Goal: Task Accomplishment & Management: Manage account settings

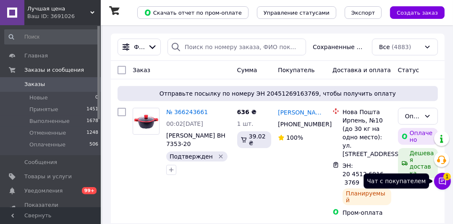
click at [439, 180] on icon at bounding box center [442, 181] width 8 height 8
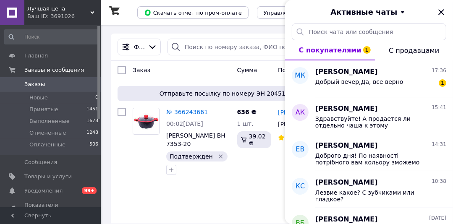
click at [439, 13] on icon "Закрыть" at bounding box center [440, 11] width 5 height 5
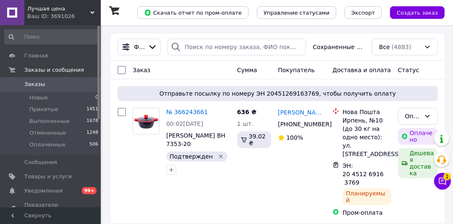
drag, startPoint x: 432, startPoint y: 21, endPoint x: 429, endPoint y: 1, distance: 20.4
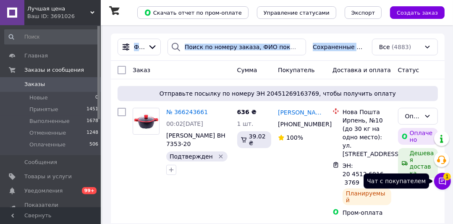
drag, startPoint x: 443, startPoint y: 178, endPoint x: 403, endPoint y: 37, distance: 146.5
click at [443, 178] on icon at bounding box center [442, 181] width 8 height 8
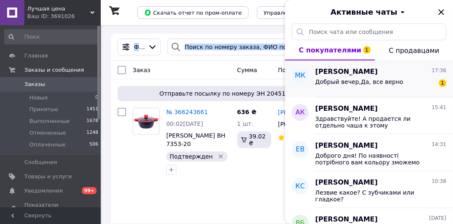
click at [379, 74] on div "[PERSON_NAME] 17:36" at bounding box center [380, 72] width 131 height 10
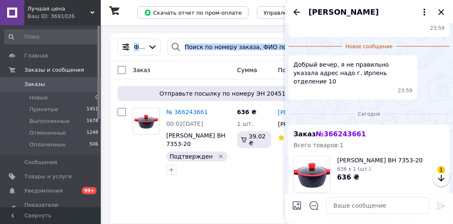
scroll to position [341, 0]
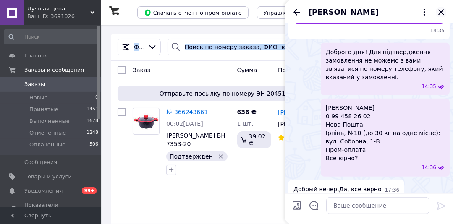
click at [438, 13] on icon "Закрыть" at bounding box center [441, 12] width 10 height 10
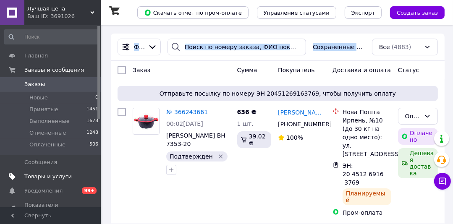
click at [45, 175] on span "Товары и услуги" at bounding box center [47, 177] width 47 height 8
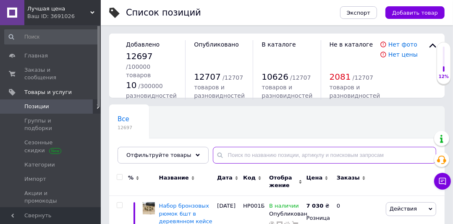
click at [225, 151] on input "text" at bounding box center [324, 155] width 223 height 17
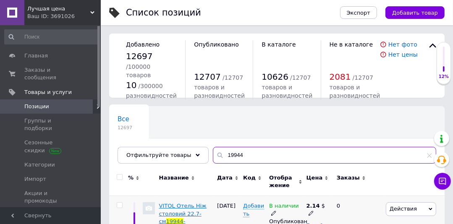
type input "19944"
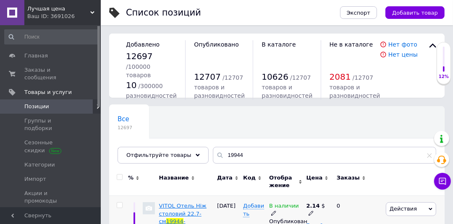
click at [180, 206] on span "VITOL Отель Ніж столовий 22.7-см" at bounding box center [182, 213] width 47 height 21
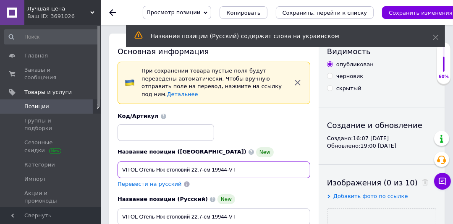
drag, startPoint x: 190, startPoint y: 161, endPoint x: 196, endPoint y: 1, distance: 160.0
click at [119, 162] on input "VITOL Отель Ніж столовий 22.7-см 19944-VT" at bounding box center [213, 170] width 193 height 17
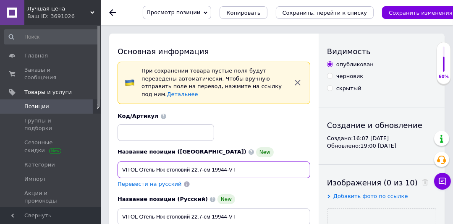
click at [245, 162] on input "VITOL Отель Ніж столовий 22.7-см 19944-VT" at bounding box center [213, 170] width 193 height 17
click at [241, 162] on input "VITOL Отель Ніж столовий 22.7-см 19944-VT" at bounding box center [213, 170] width 193 height 17
drag, startPoint x: 154, startPoint y: 162, endPoint x: 121, endPoint y: 161, distance: 33.2
click at [121, 162] on input "VITOL Отель Ніж столовий 22.7-см 19944-VT" at bounding box center [213, 170] width 193 height 17
drag, startPoint x: 159, startPoint y: 162, endPoint x: 219, endPoint y: 168, distance: 61.1
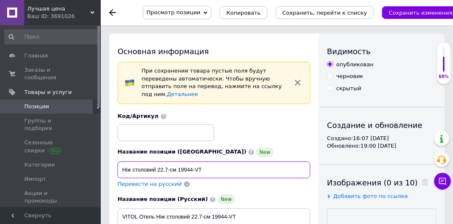
click at [219, 168] on input "Ніж столовий 22.7-см 19944-VT" at bounding box center [213, 170] width 193 height 17
paste input "[PERSON_NAME]"
drag, startPoint x: 172, startPoint y: 166, endPoint x: 158, endPoint y: 163, distance: 14.6
click at [158, 163] on input "Ніж столовий [PERSON_NAME]" at bounding box center [213, 170] width 193 height 17
click at [195, 162] on input "Ніж столовий Отель" at bounding box center [213, 170] width 193 height 17
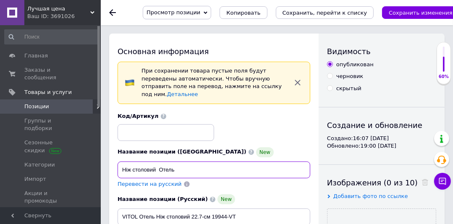
paste input "VITOL"
click at [178, 162] on input "Ніж столовий ОтельVITOL" at bounding box center [213, 170] width 193 height 17
click at [177, 163] on input "Ніж столовий ОтельVITOL" at bounding box center [213, 170] width 193 height 17
click at [163, 162] on input "Ніж столовий [PERSON_NAME]" at bounding box center [213, 170] width 193 height 17
click at [228, 168] on input "Ніж столовий [PERSON_NAME]" at bounding box center [213, 170] width 193 height 17
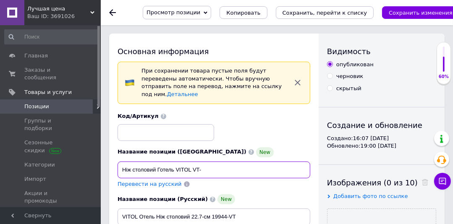
paste input "VT6-19944"
click at [202, 163] on input "Ніж столовий Готель VITOL VT-VT6-19944" at bounding box center [213, 170] width 193 height 17
click at [251, 165] on input "Ніж столовий Готель VITOL VT6-19944" at bounding box center [213, 170] width 193 height 17
paste input "19204"
drag, startPoint x: 237, startPoint y: 164, endPoint x: 238, endPoint y: 177, distance: 13.5
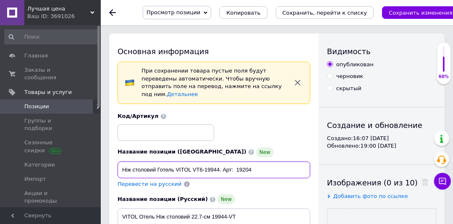
click at [238, 168] on input "Ніж столовий Готель VITOL VT6-19944. Арт: 19204" at bounding box center [213, 170] width 193 height 17
drag, startPoint x: 178, startPoint y: 162, endPoint x: 267, endPoint y: 161, distance: 89.4
click at [267, 162] on input "Ніж столовий Готель VITOL VT6-19944. Арт: 19204" at bounding box center [213, 170] width 193 height 17
type input "Ніж столовий Готель VITOL VT6-19944. Арт: 19204"
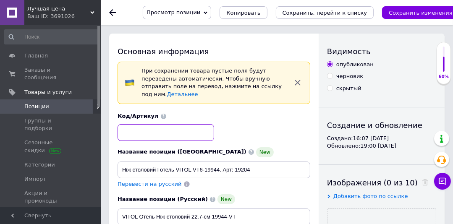
click at [129, 126] on input at bounding box center [165, 132] width 97 height 17
paste input "VITOL VT6-19944. Арт: 192"
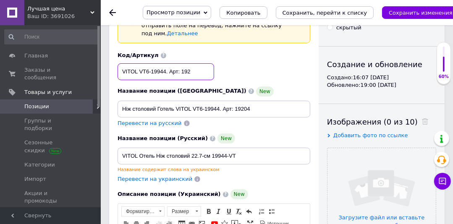
scroll to position [75, 0]
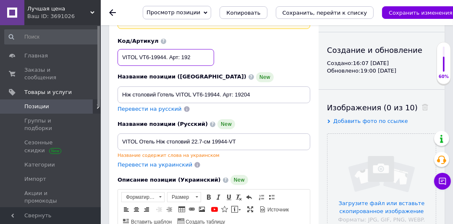
type input "VITOL VT6-19944. Арт: 192"
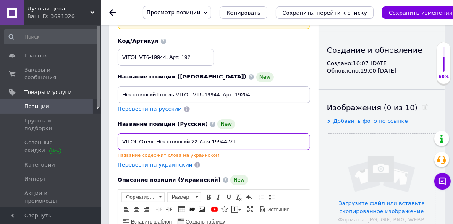
drag, startPoint x: 251, startPoint y: 138, endPoint x: 119, endPoint y: 130, distance: 132.4
click at [119, 133] on input "VITOL Отель Ніж столовий 22.7-см 19944-VT" at bounding box center [213, 141] width 193 height 17
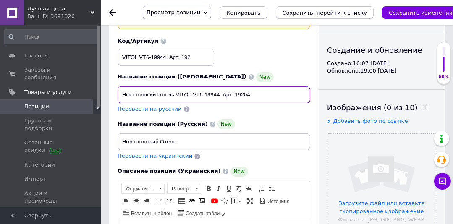
drag, startPoint x: 180, startPoint y: 86, endPoint x: 212, endPoint y: 86, distance: 32.7
click at [212, 86] on input "Ніж столовий Готель VITOL VT6-19944. Арт: 19204" at bounding box center [213, 94] width 193 height 17
drag, startPoint x: 177, startPoint y: 86, endPoint x: 255, endPoint y: 83, distance: 78.5
click at [257, 86] on input "Ніж столовий Готель VITOL VT6-19944. Арт: 19204" at bounding box center [213, 94] width 193 height 17
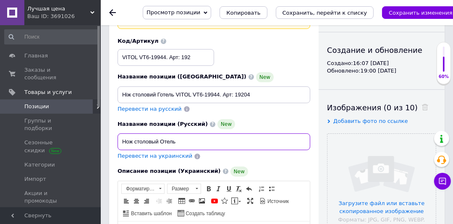
click at [187, 133] on input "Нож столовый Отель" at bounding box center [213, 141] width 193 height 17
paste input "VITOL VT6-19944. Арт: 19204"
type input "Нож столовый Отель VITOL VT6-19944. Арт: 19204"
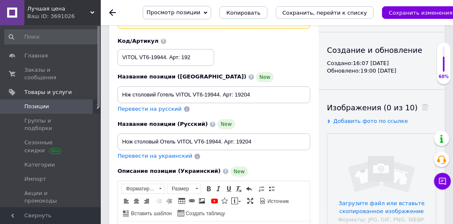
click at [353, 121] on span "Добавить фото по ссылке" at bounding box center [370, 121] width 75 height 6
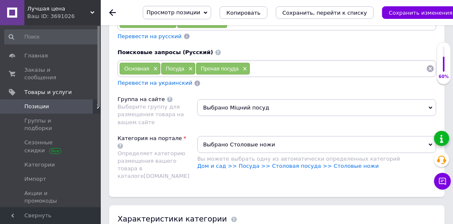
scroll to position [973, 0]
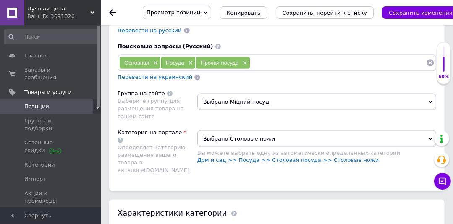
click at [219, 94] on span "Выбрано Міцний посуд" at bounding box center [316, 102] width 239 height 17
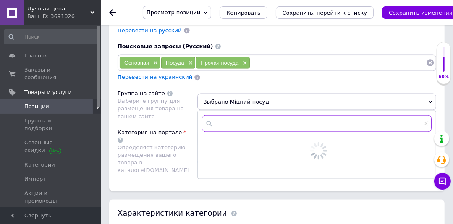
click at [219, 115] on input "text" at bounding box center [317, 123] width 230 height 17
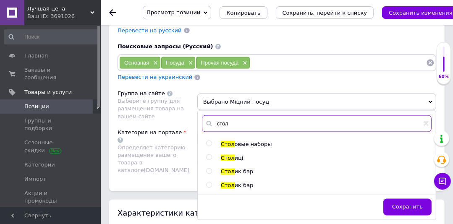
type input "стол"
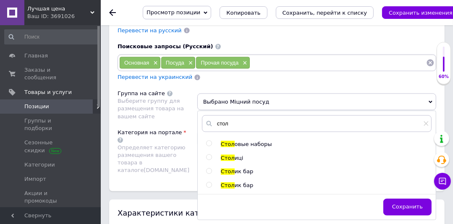
click at [209, 141] on input "radio" at bounding box center [208, 143] width 5 height 5
radio input "true"
drag, startPoint x: 397, startPoint y: 177, endPoint x: 448, endPoint y: 153, distance: 55.6
click at [397, 204] on span "Сохранить" at bounding box center [407, 207] width 31 height 6
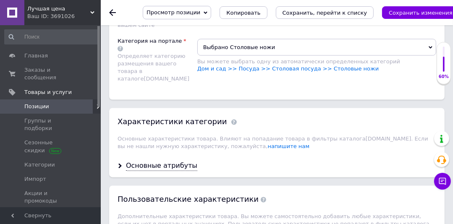
scroll to position [1094, 0]
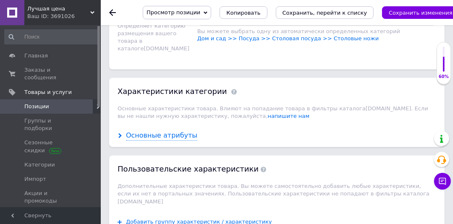
click at [170, 131] on div "Основные атрибуты" at bounding box center [161, 136] width 71 height 10
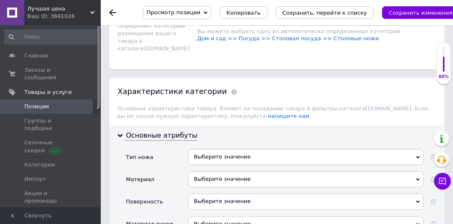
click at [198, 149] on div "Выберите значение" at bounding box center [305, 157] width 235 height 16
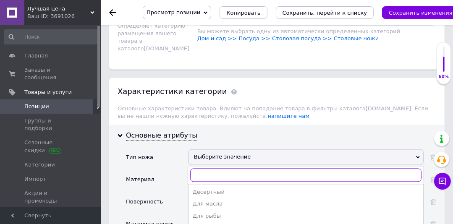
scroll to position [1195, 0]
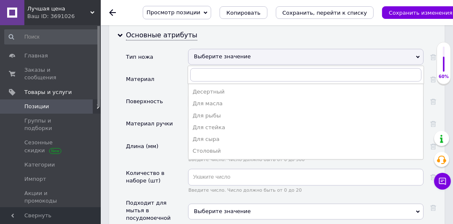
drag, startPoint x: 215, startPoint y: 120, endPoint x: 203, endPoint y: 55, distance: 65.8
click at [215, 147] on div "Столовый" at bounding box center [306, 151] width 226 height 8
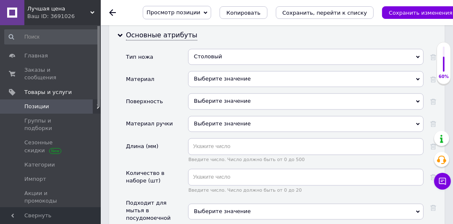
click at [201, 71] on div "Выберите значение" at bounding box center [305, 79] width 235 height 16
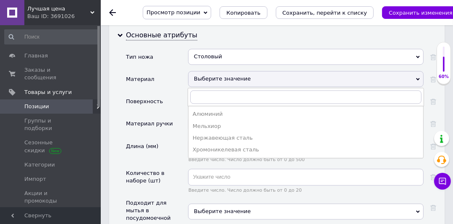
drag, startPoint x: 204, startPoint y: 107, endPoint x: 200, endPoint y: 106, distance: 4.8
click at [204, 134] on div "Нержавеющая сталь" at bounding box center [306, 138] width 226 height 8
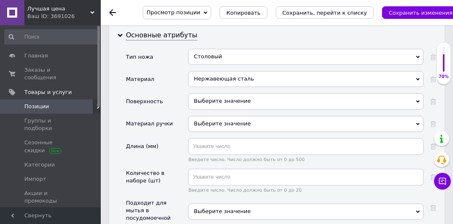
click at [201, 71] on div "Нержавеющая сталь" at bounding box center [305, 79] width 235 height 16
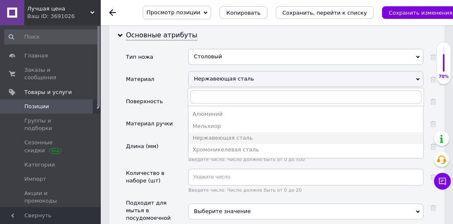
click at [162, 138] on div "Длина (мм)" at bounding box center [157, 153] width 62 height 31
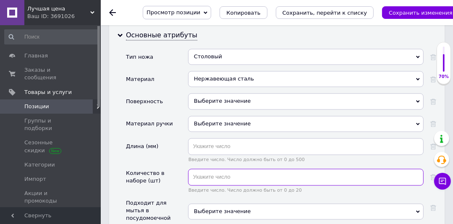
drag, startPoint x: 210, startPoint y: 146, endPoint x: 211, endPoint y: 119, distance: 26.9
click at [210, 169] on input "text" at bounding box center [305, 177] width 235 height 17
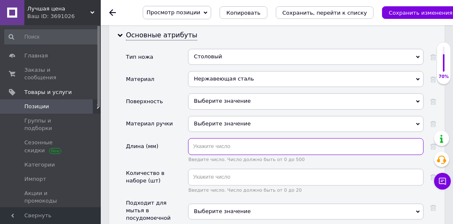
click at [204, 138] on input "text" at bounding box center [305, 146] width 235 height 17
type input "227"
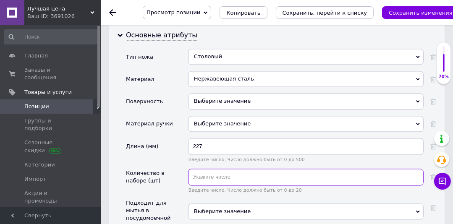
click at [202, 169] on input "text" at bounding box center [305, 177] width 235 height 17
type input "1"
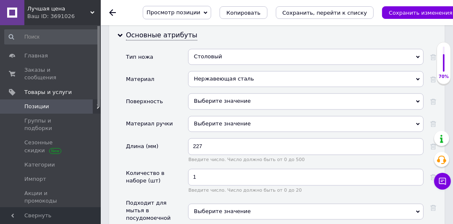
click at [204, 208] on span "Выберите значение" at bounding box center [222, 211] width 57 height 6
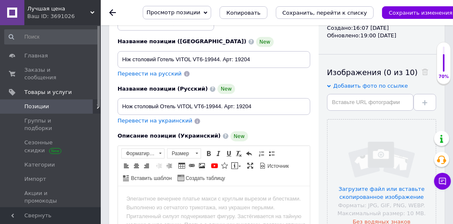
scroll to position [20, 0]
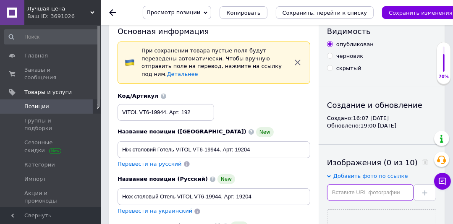
click at [343, 190] on input "text" at bounding box center [370, 192] width 86 height 17
paste input "[URL][DOMAIN_NAME]"
type input "[URL][DOMAIN_NAME]"
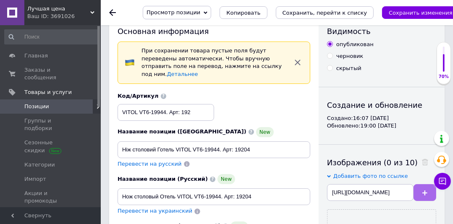
scroll to position [0, 0]
click at [420, 191] on button at bounding box center [424, 192] width 23 height 17
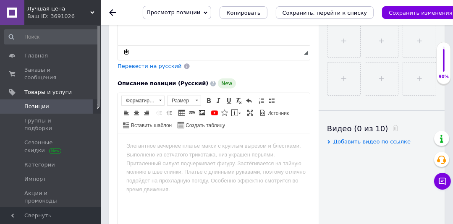
scroll to position [384, 0]
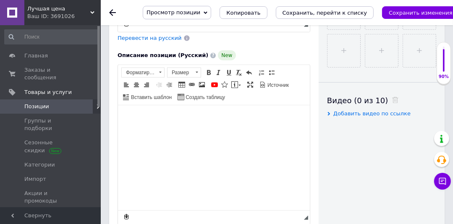
click at [157, 131] on html at bounding box center [213, 118] width 192 height 26
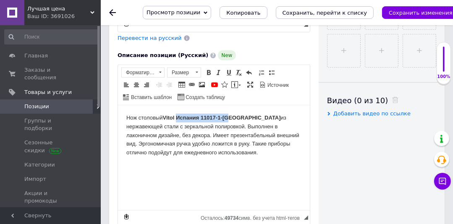
drag, startPoint x: 230, startPoint y: 117, endPoint x: 177, endPoint y: 117, distance: 52.5
click at [177, 117] on strong "Vitol Испания 11017-1-[GEOGRAPHIC_DATA]" at bounding box center [221, 118] width 118 height 6
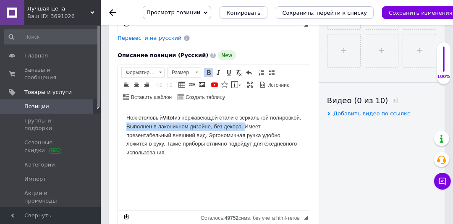
drag, startPoint x: 276, startPoint y: 126, endPoint x: 160, endPoint y: 131, distance: 116.3
click at [160, 131] on body "Нож столовый [PERSON_NAME] из нержавеющей стали с зеркальной полировкой. Выполн…" at bounding box center [213, 136] width 175 height 44
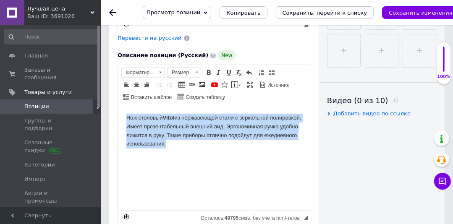
drag, startPoint x: 208, startPoint y: 146, endPoint x: 118, endPoint y: 116, distance: 94.9
click at [119, 116] on html "Нож столовый [PERSON_NAME] из нержавеющей стали с зеркальной полировкой. Имеет …" at bounding box center [213, 131] width 192 height 52
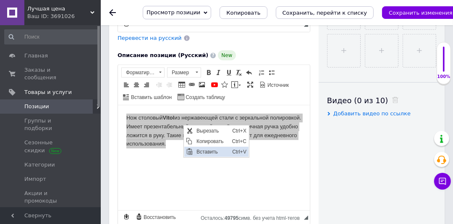
scroll to position [0, 0]
click at [205, 142] on span "Копировать" at bounding box center [212, 141] width 36 height 10
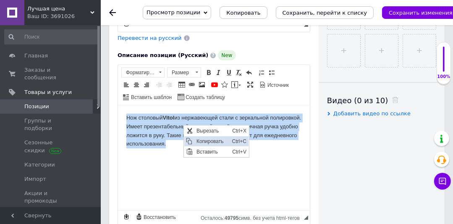
copy body "Нож столовый [PERSON_NAME] из нержавеющей стали с зеркальной полировкой. Имеет …"
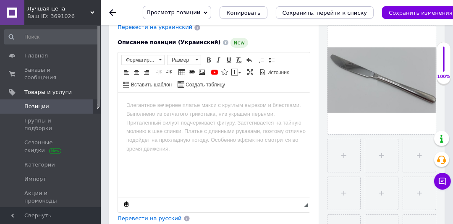
scroll to position [183, 0]
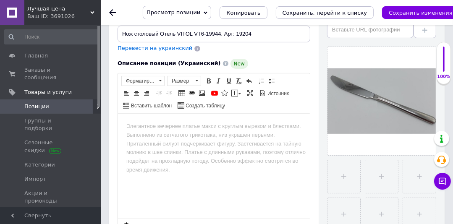
click at [172, 136] on html at bounding box center [213, 126] width 192 height 26
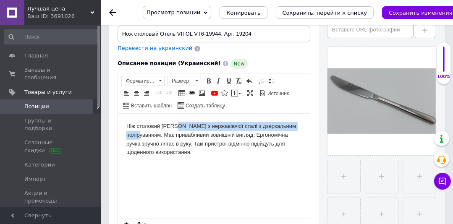
drag, startPoint x: 172, startPoint y: 124, endPoint x: 301, endPoint y: 126, distance: 129.3
click at [301, 126] on html "Ніж столовий [PERSON_NAME] з нержавіючої сталі з дзеркальним поліруванням. Має …" at bounding box center [213, 139] width 192 height 52
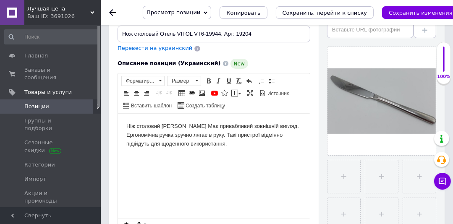
click at [176, 123] on body "Ніж столовий [PERSON_NAME] Має привабливий зовнішній вигляд. Ергономічна ручка …" at bounding box center [213, 135] width 175 height 26
drag, startPoint x: 168, startPoint y: 125, endPoint x: 182, endPoint y: 119, distance: 15.2
click at [161, 126] on body "Ніж столовий [PERSON_NAME] має привабливий зовнішній вигляд. Ергономічна ручка …" at bounding box center [213, 135] width 175 height 26
click at [210, 78] on span at bounding box center [208, 81] width 7 height 7
click at [208, 156] on html "Ніж столовий [PERSON_NAME] має привабливий зовнішній вигляд. Ергономічна ручка …" at bounding box center [213, 134] width 192 height 43
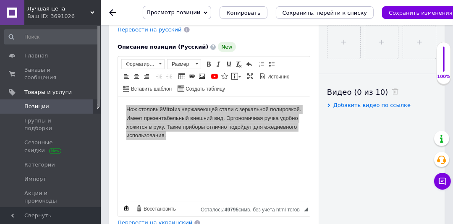
scroll to position [440, 0]
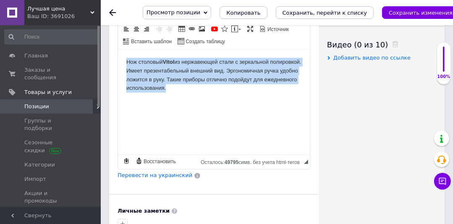
click at [259, 101] on html "Нож столовый [PERSON_NAME] из нержавеющей стали с зеркальной полировкой. Имеет …" at bounding box center [213, 76] width 192 height 52
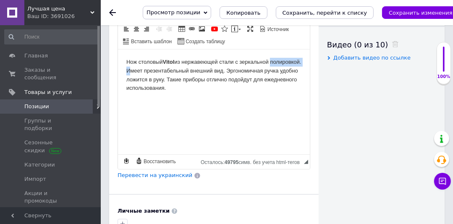
drag, startPoint x: 162, startPoint y: 70, endPoint x: 121, endPoint y: 69, distance: 40.7
click at [121, 69] on html "Нож столовый [PERSON_NAME] из нержавеющей стали с зеркальной полировкой. Имеет …" at bounding box center [213, 76] width 192 height 52
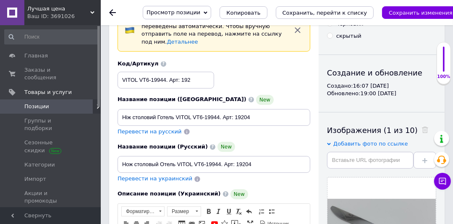
scroll to position [43, 0]
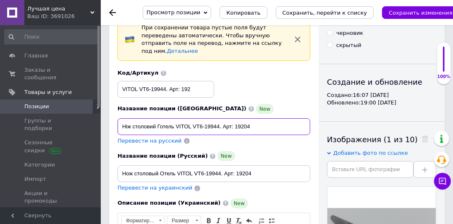
drag, startPoint x: 247, startPoint y: 119, endPoint x: 122, endPoint y: 117, distance: 125.5
click at [122, 118] on input "Ніж столовий Готель VITOL VT6-19944. Арт: 19204" at bounding box center [213, 126] width 193 height 17
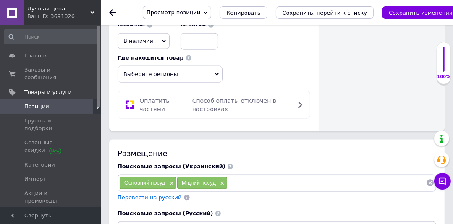
scroll to position [869, 0]
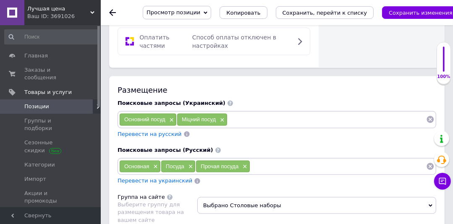
click at [266, 113] on input at bounding box center [326, 119] width 198 height 13
paste input "Ніж столовий Готель VITOL VT6-19944. Арт: 19204"
type input "Ніж столовий"
type input "Столовий ніж"
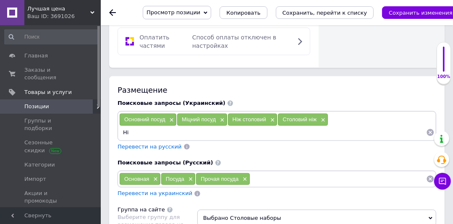
type input "Ніж"
paste input "Vitol"
click at [170, 117] on span "×" at bounding box center [170, 120] width 7 height 7
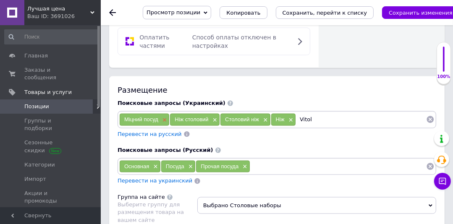
click at [164, 117] on span "×" at bounding box center [163, 120] width 7 height 7
click at [278, 113] on input "Vitol" at bounding box center [335, 119] width 180 height 13
type input "Vitol ніж"
type input "Ніж столовий з нержавіючої сталі"
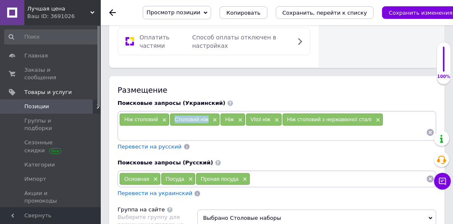
drag, startPoint x: 211, startPoint y: 93, endPoint x: 175, endPoint y: 91, distance: 37.0
click at [175, 114] on div "Столовий ніж ×" at bounding box center [195, 120] width 50 height 12
copy span "Столовий ніж"
click at [173, 126] on input at bounding box center [272, 132] width 307 height 13
paste input "Столовий ніж"
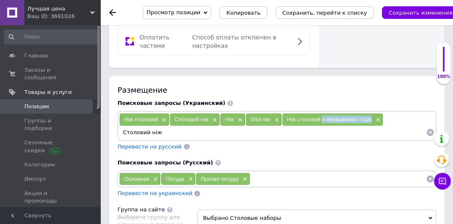
drag, startPoint x: 370, startPoint y: 94, endPoint x: 324, endPoint y: 94, distance: 46.2
click at [321, 114] on div "Ніж столовий з нержавіючої сталі ×" at bounding box center [332, 120] width 100 height 12
copy span "з нержавіючої сталі"
click at [196, 126] on input "Столовий ніж" at bounding box center [272, 132] width 307 height 13
paste input "з нержавіючої сталі"
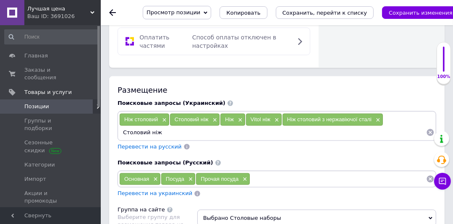
type input "Столовий ніж з нержавіючої сталі"
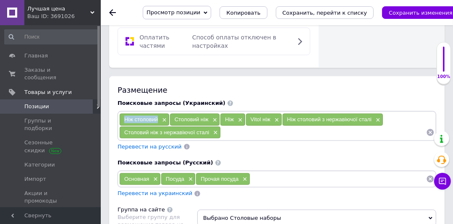
drag, startPoint x: 161, startPoint y: 91, endPoint x: 123, endPoint y: 91, distance: 37.8
click at [123, 114] on div "Ніж столовий ×" at bounding box center [145, 120] width 50 height 12
copy span "Ніж столовий"
click at [232, 126] on input at bounding box center [323, 132] width 205 height 13
paste input "Ніж столовий"
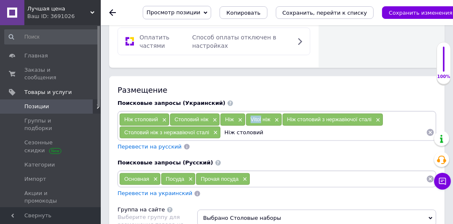
drag, startPoint x: 261, startPoint y: 90, endPoint x: 247, endPoint y: 90, distance: 13.9
click at [247, 114] on div "Vitol ніж ×" at bounding box center [264, 120] width 36 height 12
copy span "Vitol"
drag, startPoint x: 272, startPoint y: 105, endPoint x: 283, endPoint y: 123, distance: 21.0
click at [272, 126] on input "Ніж столовий" at bounding box center [323, 132] width 205 height 13
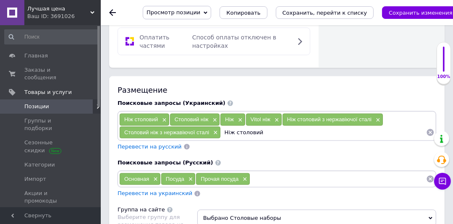
paste input "Vitol"
type input "Ніж столовий Vitol"
click at [156, 176] on span "×" at bounding box center [154, 179] width 7 height 7
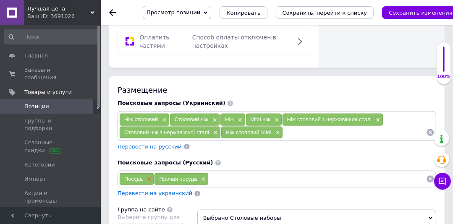
click at [146, 176] on span "×" at bounding box center [148, 179] width 7 height 7
click at [169, 176] on span "×" at bounding box center [167, 179] width 7 height 7
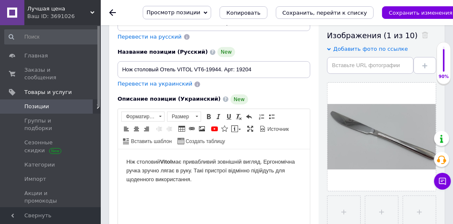
scroll to position [144, 0]
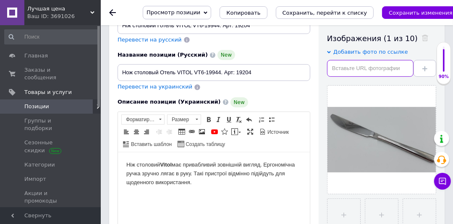
click at [345, 67] on input "text" at bounding box center [370, 68] width 86 height 17
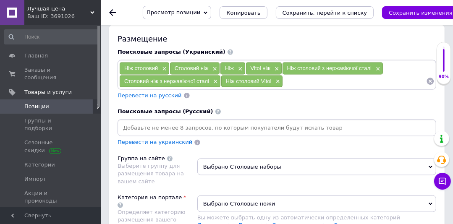
scroll to position [923, 0]
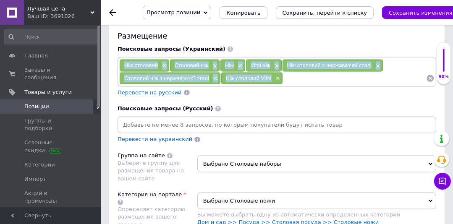
drag, startPoint x: 273, startPoint y: 47, endPoint x: 123, endPoint y: 35, distance: 150.7
click at [123, 59] on div "Ніж столовий × Столовий ніж × Ніж × Vitol ніж × Ніж столовий з нержавіючої стал…" at bounding box center [276, 71] width 315 height 25
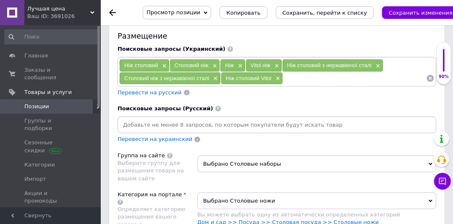
click at [142, 119] on input at bounding box center [276, 125] width 315 height 13
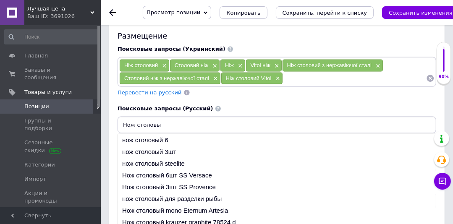
type input "Нож столовый"
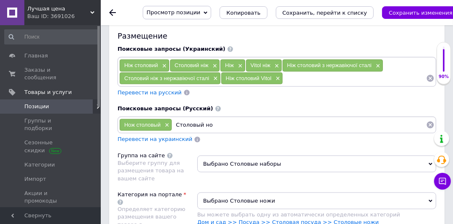
type input "Столовый нож"
type input "Нож"
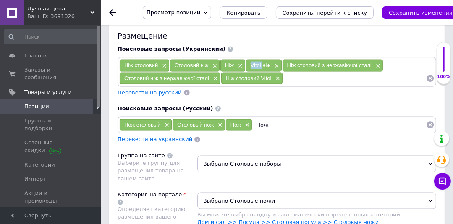
drag, startPoint x: 261, startPoint y: 39, endPoint x: 247, endPoint y: 37, distance: 14.4
click at [247, 60] on div "Vitol ніж ×" at bounding box center [264, 66] width 36 height 12
copy span "Vitol"
drag, startPoint x: 255, startPoint y: 102, endPoint x: 270, endPoint y: 103, distance: 14.8
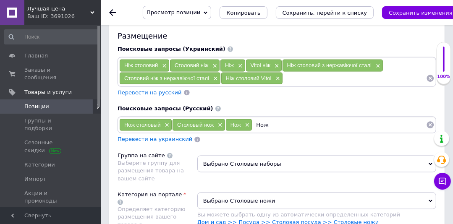
click at [270, 117] on div "Нож столовый × Столовый нож × Нож × Нож" at bounding box center [276, 125] width 318 height 17
paste input "Vitol"
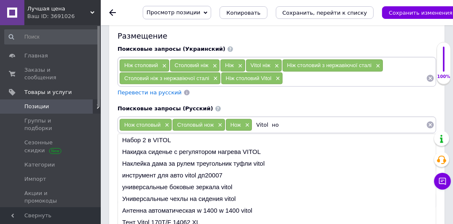
type input "Vitol нож"
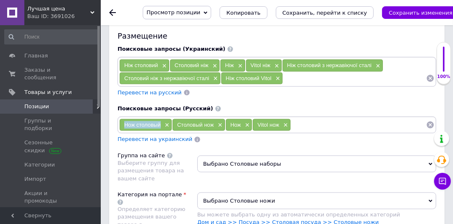
drag, startPoint x: 162, startPoint y: 98, endPoint x: 122, endPoint y: 97, distance: 40.3
click at [122, 119] on div "Нож столовый ×" at bounding box center [146, 125] width 52 height 12
copy span "Нож столовый"
drag, startPoint x: 294, startPoint y: 95, endPoint x: 309, endPoint y: 109, distance: 20.8
click at [295, 119] on input at bounding box center [358, 125] width 135 height 13
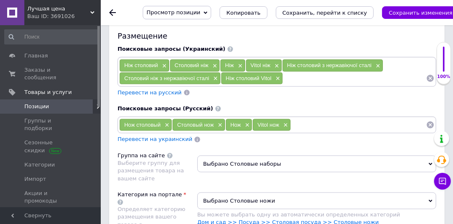
paste input "Нож столовый"
type input "Нож столовый из нержавейки"
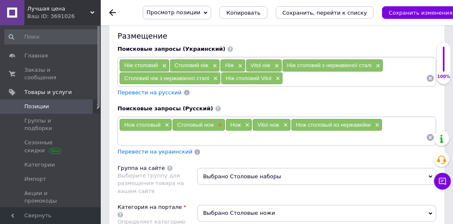
drag, startPoint x: 211, startPoint y: 102, endPoint x: 216, endPoint y: 99, distance: 5.6
click at [176, 119] on div "Нож столовый × Столовый нож × Нож × Vitol нож × Нож столовый из нержавейки ×" at bounding box center [276, 131] width 315 height 25
drag, startPoint x: 215, startPoint y: 97, endPoint x: 173, endPoint y: 97, distance: 42.0
click at [173, 119] on div "Столовый нож ×" at bounding box center [198, 125] width 52 height 12
copy span "Столовый нож"
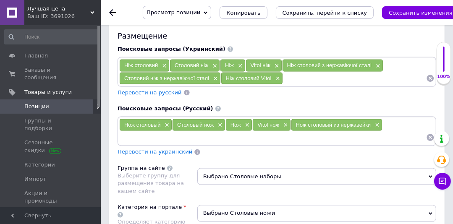
click at [196, 131] on input at bounding box center [272, 137] width 307 height 13
paste input "Столовый нож"
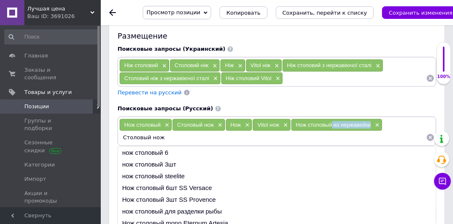
drag, startPoint x: 363, startPoint y: 96, endPoint x: 331, endPoint y: 96, distance: 31.9
click at [331, 119] on div "Нож столовый из нержавейки ×" at bounding box center [336, 125] width 91 height 12
copy span "из нержавейки"
click at [187, 131] on input "Столовый нож" at bounding box center [272, 137] width 307 height 13
paste input "из нержавейки"
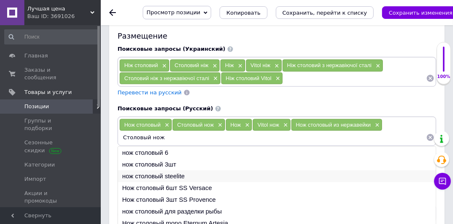
type input "Столовый нож из нержавейки"
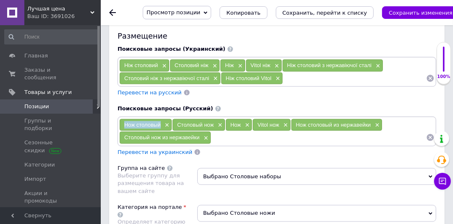
drag, startPoint x: 155, startPoint y: 96, endPoint x: 124, endPoint y: 94, distance: 31.1
click at [124, 119] on div "Нож столовый ×" at bounding box center [146, 125] width 52 height 12
copy span "Нож столовый"
click at [223, 131] on input at bounding box center [318, 137] width 215 height 13
paste input "Нож столовый"
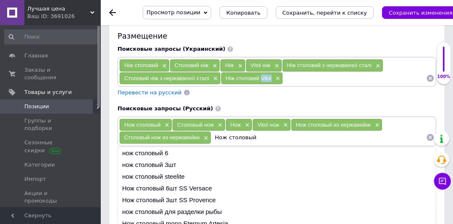
drag, startPoint x: 272, startPoint y: 51, endPoint x: 261, endPoint y: 48, distance: 11.2
click at [261, 73] on div "Ніж столовий Vitol ×" at bounding box center [251, 79] width 61 height 12
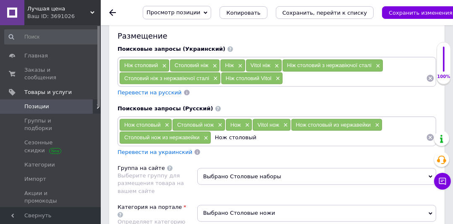
click at [267, 131] on input "Нож столовый" at bounding box center [318, 137] width 215 height 13
paste input "Vitol"
type input "Нож столовый Vitol"
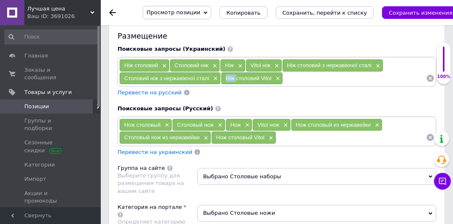
drag, startPoint x: 235, startPoint y: 52, endPoint x: 229, endPoint y: 48, distance: 7.3
click at [223, 73] on div "Ніж столовий Vitol ×" at bounding box center [251, 79] width 61 height 12
click at [290, 72] on input at bounding box center [354, 78] width 143 height 13
paste input "Ніж"
drag, startPoint x: 271, startPoint y: 52, endPoint x: 260, endPoint y: 50, distance: 11.0
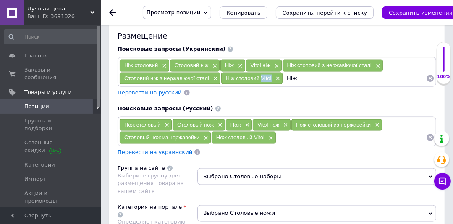
click at [260, 73] on div "Ніж столовий Vitol ×" at bounding box center [251, 79] width 61 height 12
click at [310, 72] on input "Ніж" at bounding box center [354, 78] width 143 height 13
paste input "Vitol"
type input "Ніж Vitol"
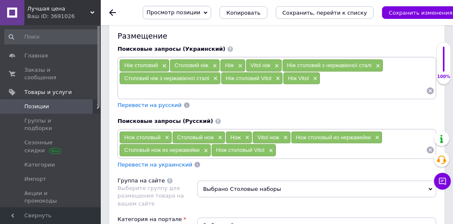
paste input "Vitol"
click at [281, 144] on input "Vitol" at bounding box center [351, 150] width 150 height 13
click at [279, 144] on input "Vitol" at bounding box center [351, 150] width 150 height 13
type input "Нож Vitol"
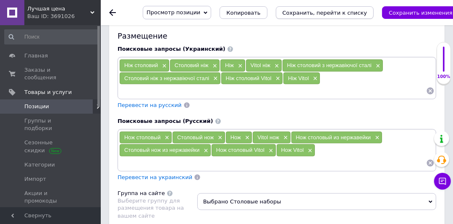
click at [339, 13] on icon "Сохранить, перейти к списку" at bounding box center [324, 13] width 85 height 6
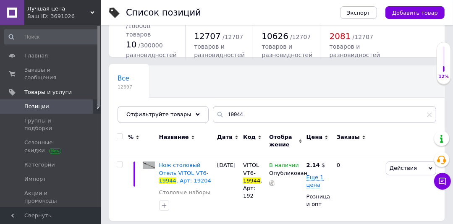
scroll to position [46, 0]
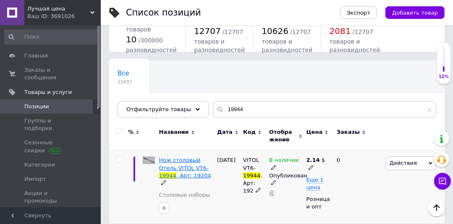
click at [175, 160] on span "Нож столовый Отель VITOL VT6-" at bounding box center [184, 164] width 50 height 14
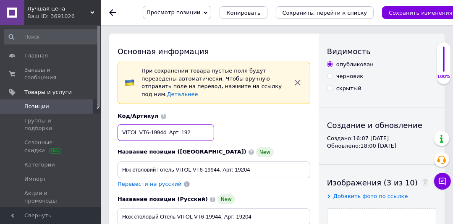
click at [183, 129] on input "VITOL VT6-19944. Арт: 192" at bounding box center [165, 132] width 97 height 17
click at [183, 125] on input "VITOL VT6-19944. Арт: 192" at bounding box center [165, 132] width 97 height 17
drag, startPoint x: 181, startPoint y: 126, endPoint x: 186, endPoint y: 133, distance: 8.4
click at [181, 126] on input "VITOL VT6-19944. Арт: 192" at bounding box center [165, 132] width 97 height 17
click at [200, 126] on input "VITOL VT6-19944. Арт:192" at bounding box center [165, 132] width 97 height 17
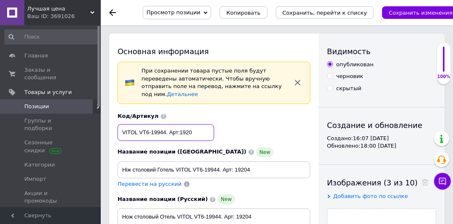
click at [170, 126] on input "VITOL VT6-19944. Арт:1920" at bounding box center [165, 132] width 97 height 17
click at [183, 124] on input "VT6-19944. Арт:1920" at bounding box center [165, 132] width 97 height 17
type input "VT6-19944. Арт:19204"
click at [305, 10] on icon "Сохранить, перейти к списку" at bounding box center [324, 13] width 85 height 6
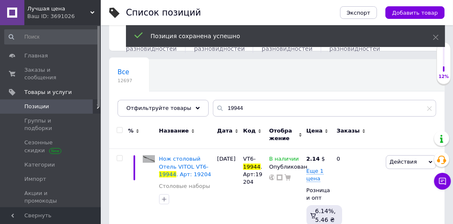
scroll to position [47, 0]
